Goal: Transaction & Acquisition: Purchase product/service

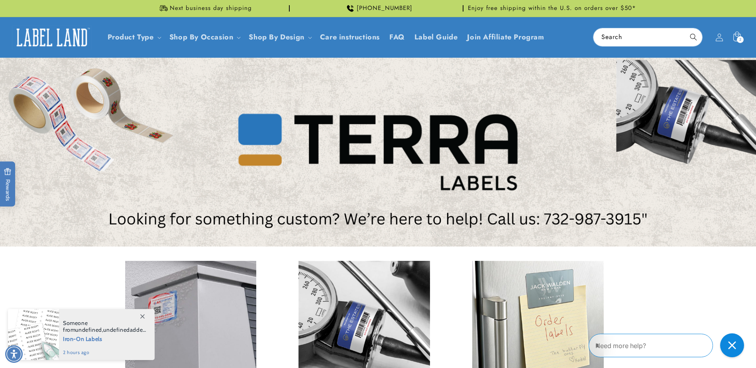
click at [142, 316] on icon at bounding box center [142, 316] width 4 height 4
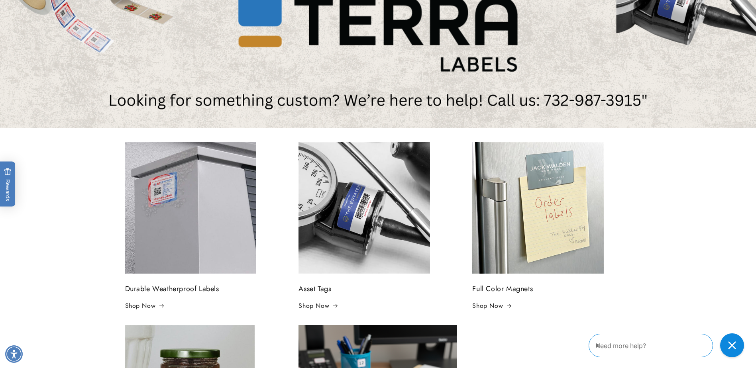
scroll to position [120, 0]
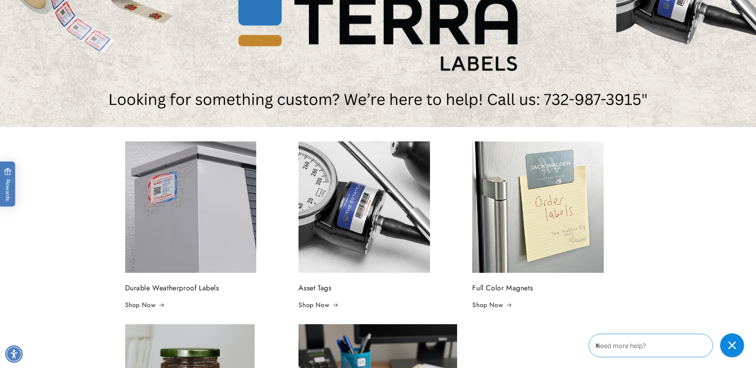
click at [176, 194] on img at bounding box center [190, 206] width 131 height 131
click at [179, 273] on img at bounding box center [190, 206] width 131 height 131
click at [159, 302] on span at bounding box center [161, 306] width 8 height 12
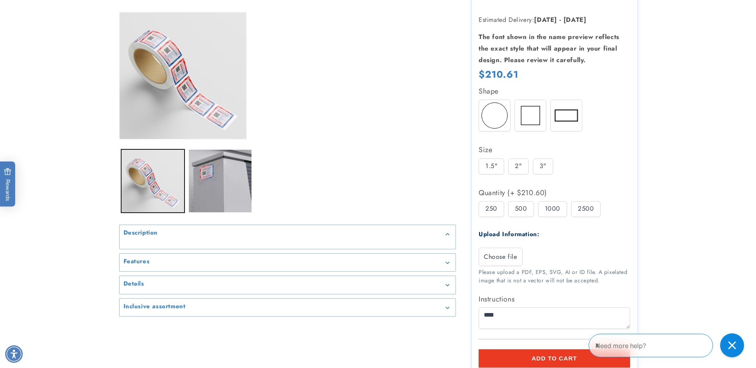
scroll to position [159, 0]
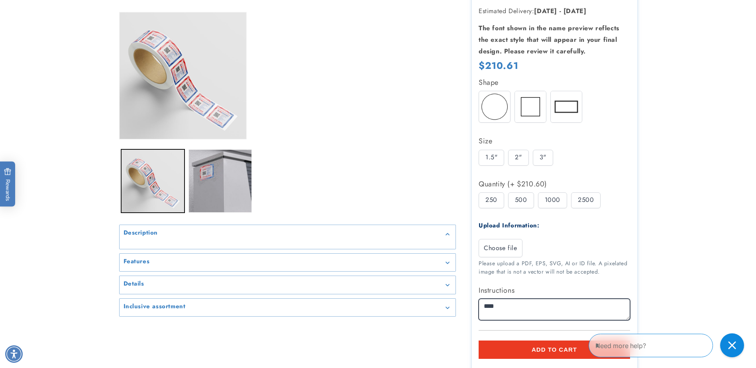
click at [549, 310] on textarea "Instructions" at bounding box center [553, 310] width 151 height 22
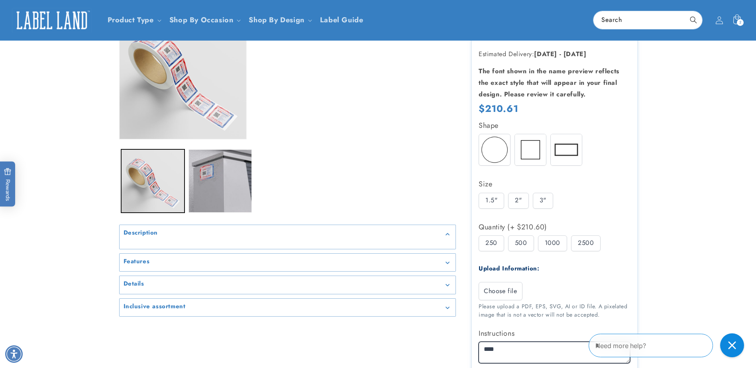
scroll to position [0, 0]
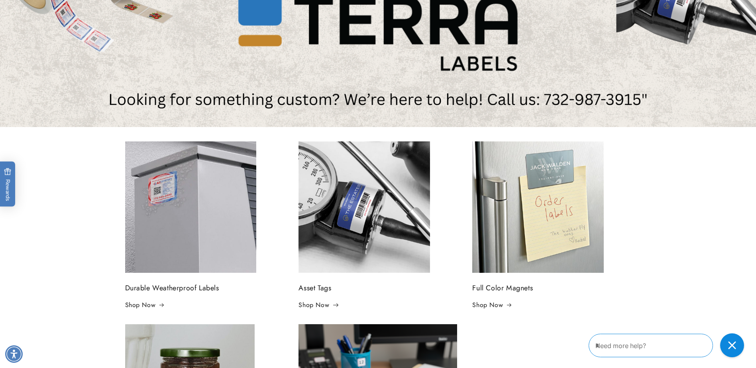
click at [312, 305] on link "Shop Now" at bounding box center [317, 306] width 39 height 12
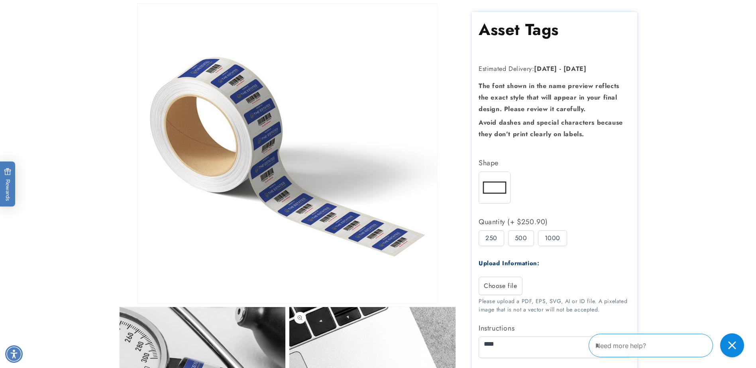
scroll to position [159, 0]
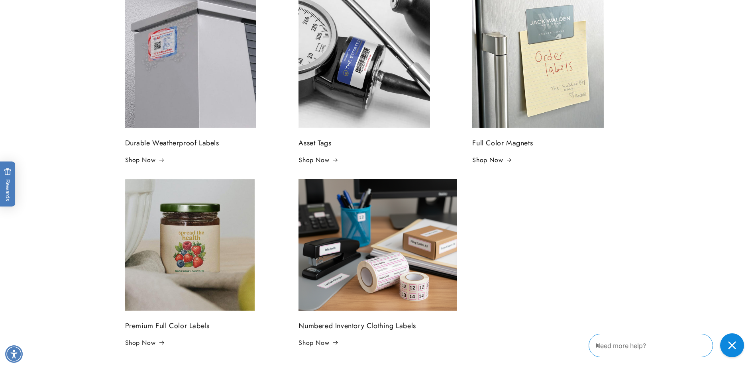
scroll to position [279, 0]
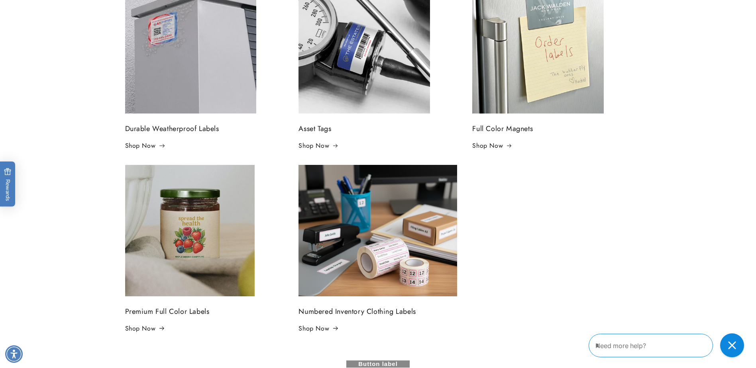
click at [147, 146] on link "Shop Now" at bounding box center [144, 146] width 39 height 12
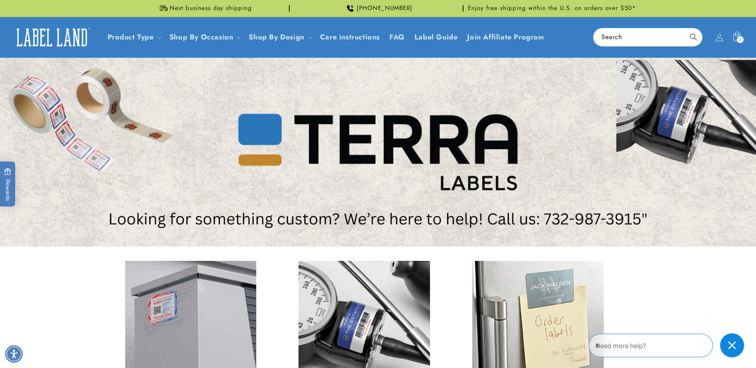
click at [56, 43] on img at bounding box center [52, 37] width 80 height 25
